Goal: Information Seeking & Learning: Learn about a topic

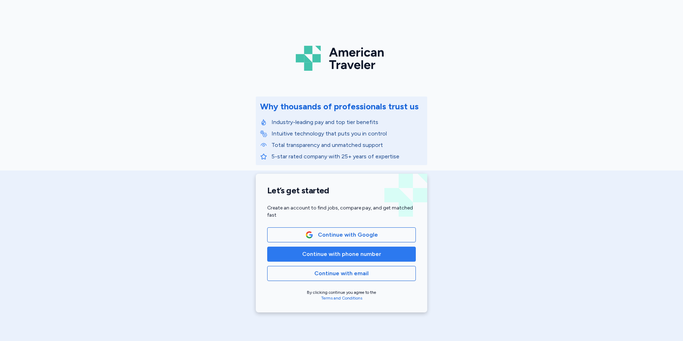
click at [340, 252] on span "Continue with phone number" at bounding box center [341, 254] width 79 height 9
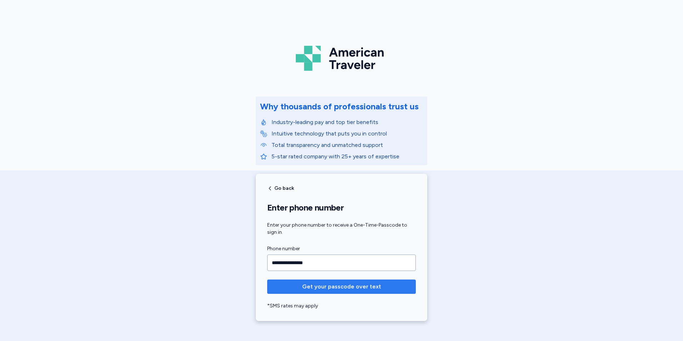
type input "**********"
click at [388, 290] on span "Get your passcode over text" at bounding box center [341, 286] width 137 height 9
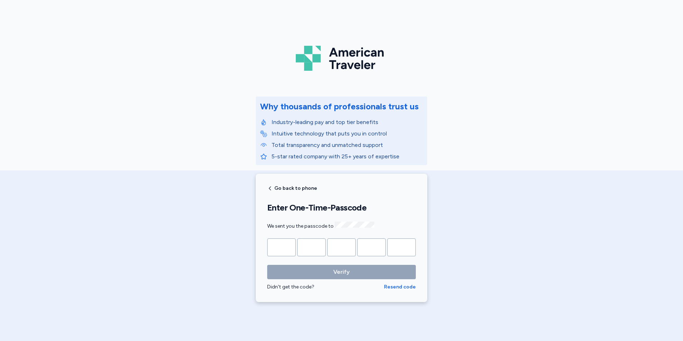
type input "*"
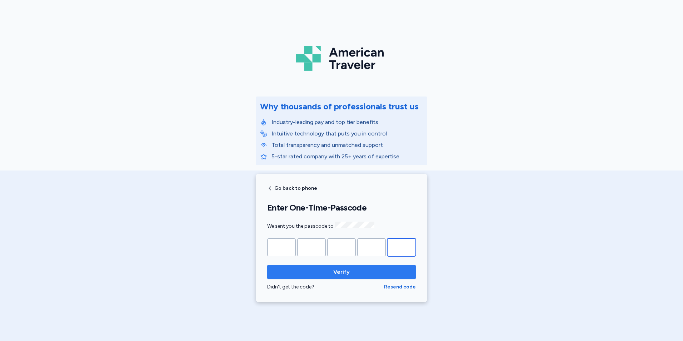
type input "*"
click at [323, 269] on span "Verify" at bounding box center [341, 272] width 137 height 9
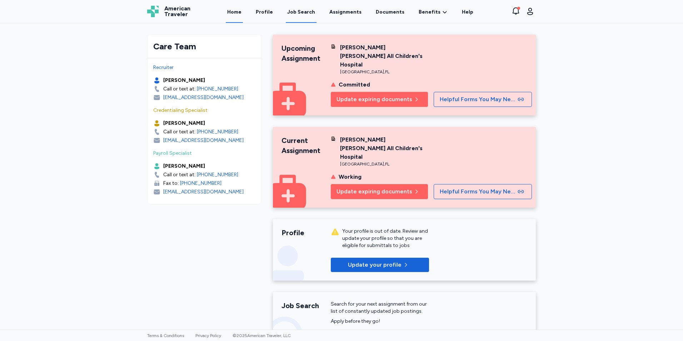
click at [298, 12] on div "Job Search" at bounding box center [301, 12] width 28 height 7
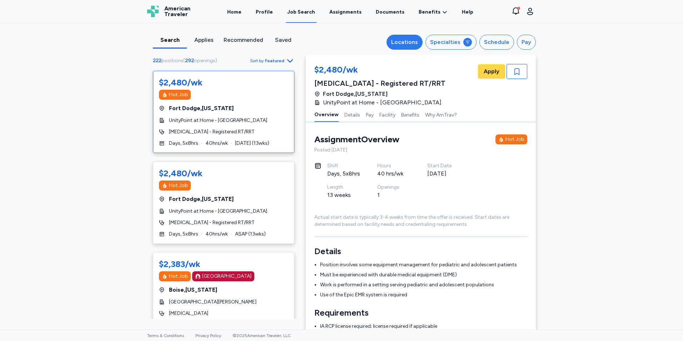
click at [396, 46] on button "Locations" at bounding box center [405, 42] width 36 height 15
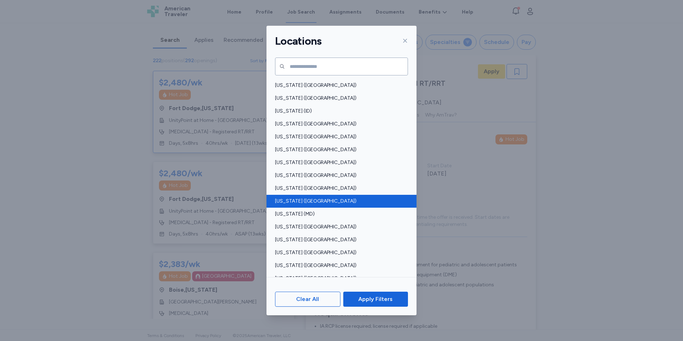
scroll to position [143, 0]
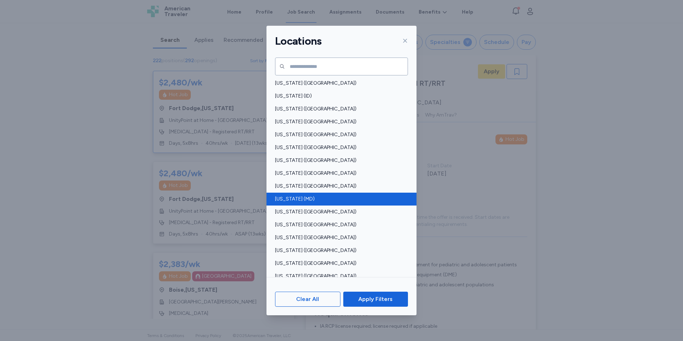
click at [364, 194] on div "[US_STATE] (MD)" at bounding box center [342, 199] width 150 height 13
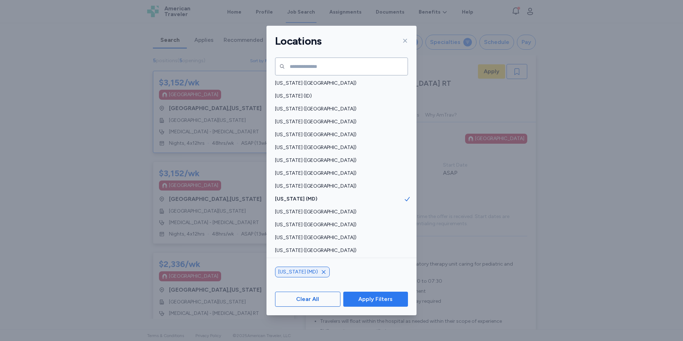
click at [385, 297] on span "Apply Filters" at bounding box center [375, 299] width 34 height 9
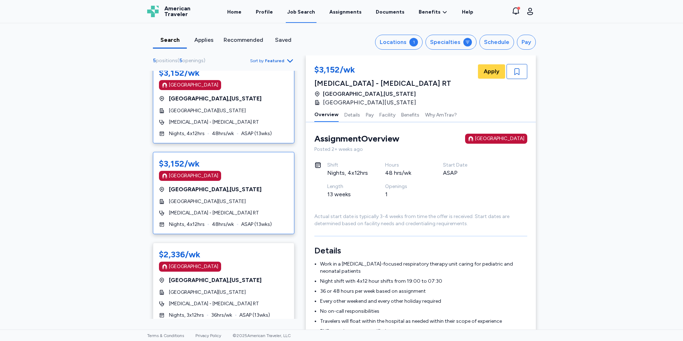
scroll to position [0, 0]
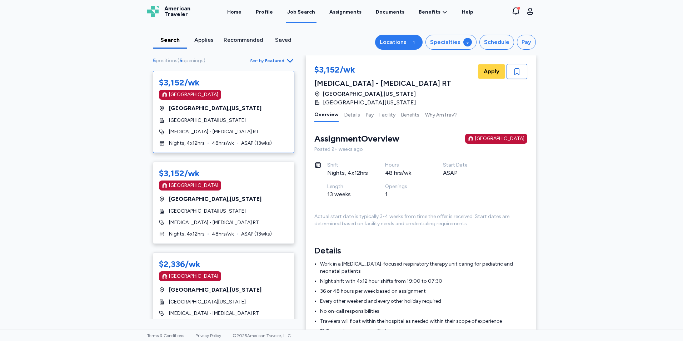
click at [414, 43] on div "1" at bounding box center [414, 42] width 9 height 9
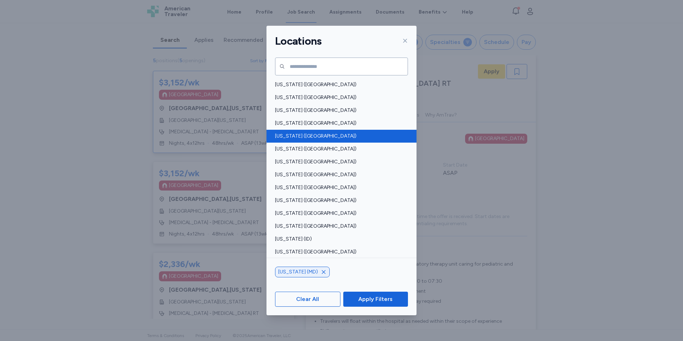
click at [312, 131] on div "[US_STATE] ([GEOGRAPHIC_DATA])" at bounding box center [342, 136] width 150 height 13
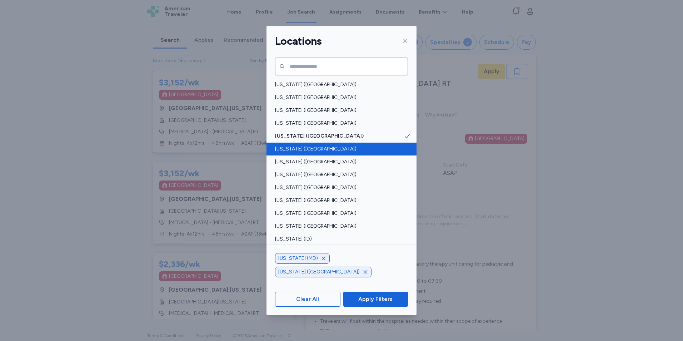
click at [300, 145] on div "[US_STATE] ([GEOGRAPHIC_DATA])" at bounding box center [342, 149] width 150 height 13
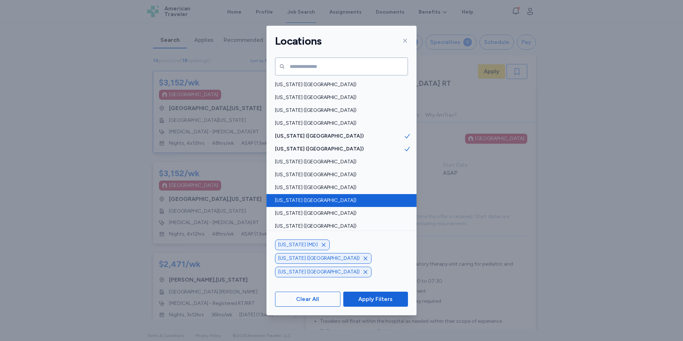
click at [314, 201] on span "[US_STATE] ([GEOGRAPHIC_DATA])" at bounding box center [339, 200] width 129 height 7
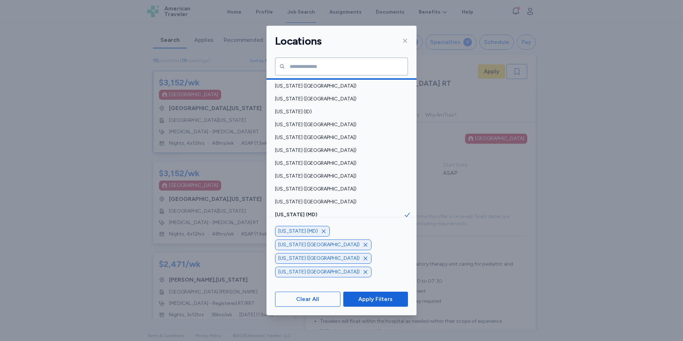
scroll to position [143, 0]
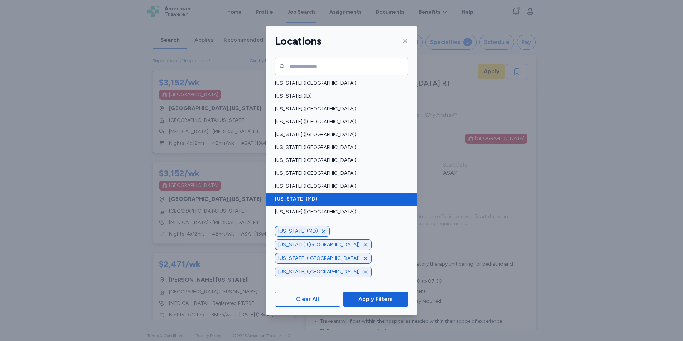
click at [311, 203] on div "[US_STATE] (MD)" at bounding box center [342, 199] width 150 height 13
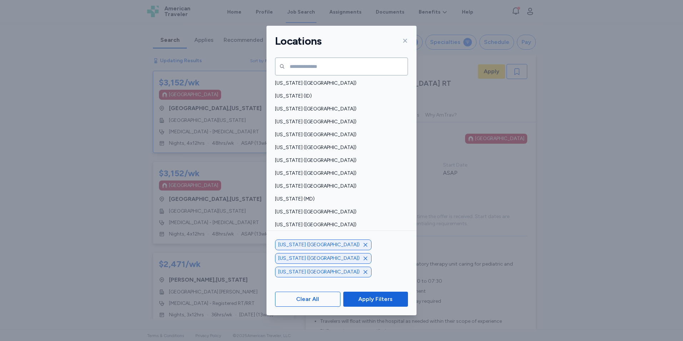
click at [293, 232] on div "[US_STATE] ([GEOGRAPHIC_DATA])" at bounding box center [342, 237] width 150 height 13
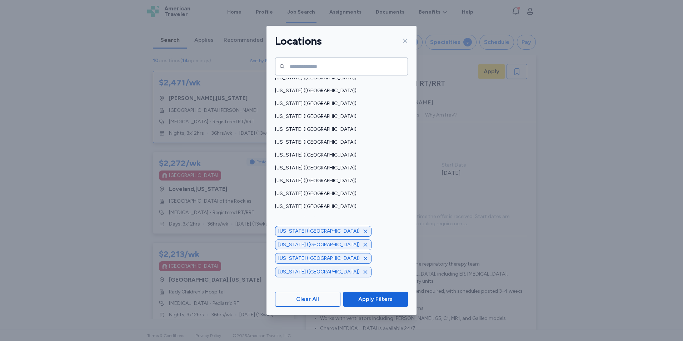
scroll to position [490, 0]
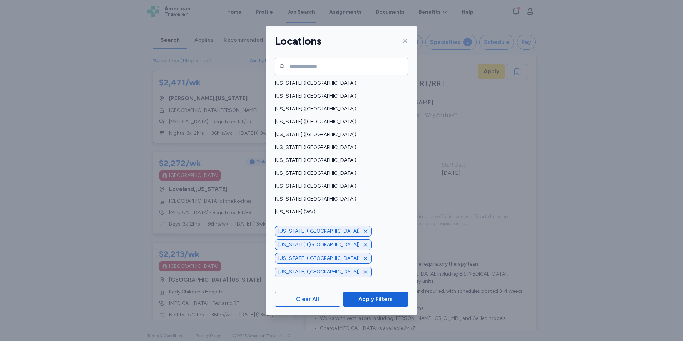
click at [334, 222] on span "[US_STATE] ([GEOGRAPHIC_DATA])" at bounding box center [339, 224] width 129 height 7
click at [367, 299] on span "Apply Filters" at bounding box center [375, 299] width 34 height 9
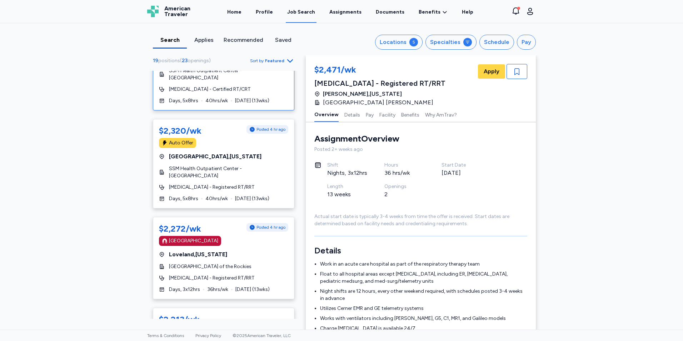
scroll to position [393, 0]
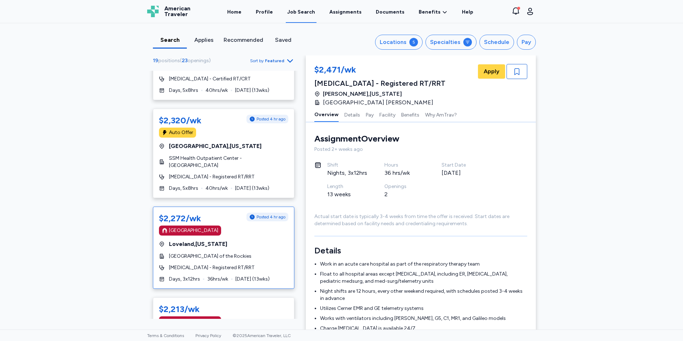
click at [256, 241] on div "[GEOGRAPHIC_DATA] , [US_STATE]" at bounding box center [223, 244] width 129 height 9
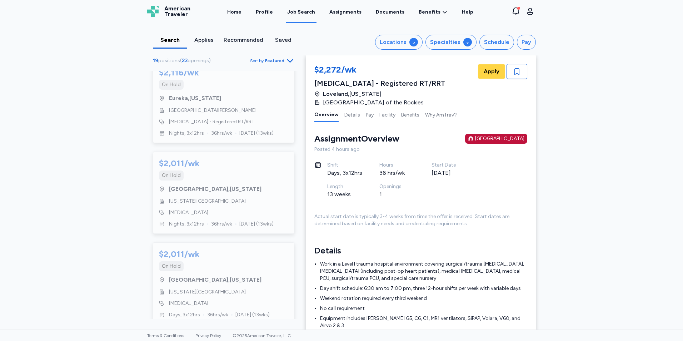
scroll to position [1401, 0]
